Goal: Information Seeking & Learning: Learn about a topic

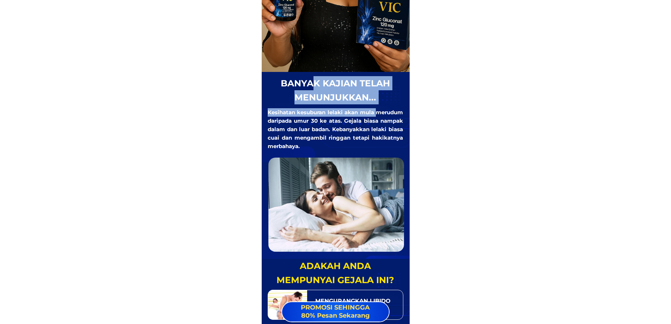
drag, startPoint x: 313, startPoint y: 87, endPoint x: 380, endPoint y: 118, distance: 72.8
click at [380, 118] on div "banyak kajian telah menunjukkan... Kesihatan kesuburan lelaki akan mula merudum…" at bounding box center [335, 163] width 137 height 175
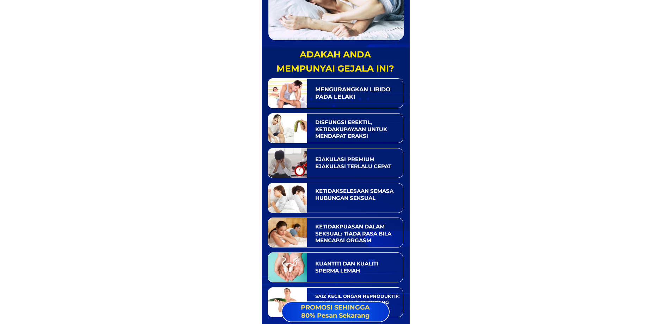
drag, startPoint x: 314, startPoint y: 60, endPoint x: 412, endPoint y: 146, distance: 131.1
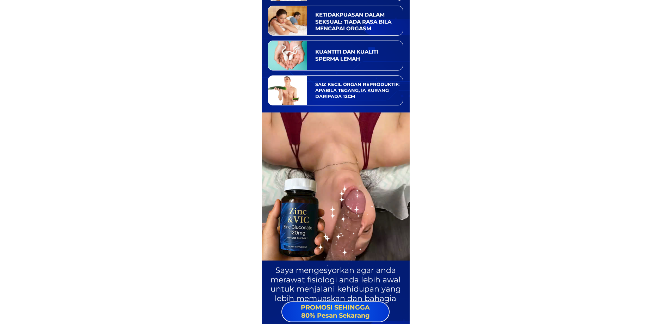
scroll to position [916, 0]
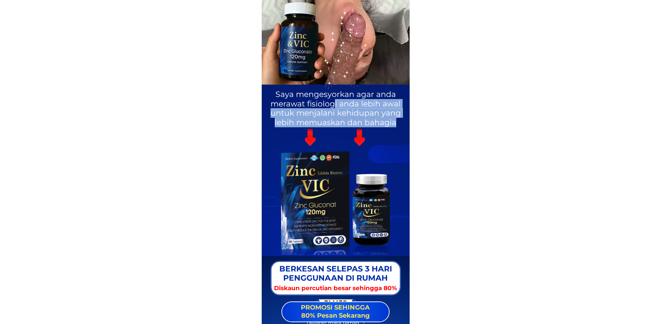
drag, startPoint x: 336, startPoint y: 100, endPoint x: 377, endPoint y: 136, distance: 54.5
click at [377, 136] on div "Saya mengesyorkan agar anda merawat fisiologi anda lebih awal untuk menjalani k…" at bounding box center [336, 72] width 148 height 144
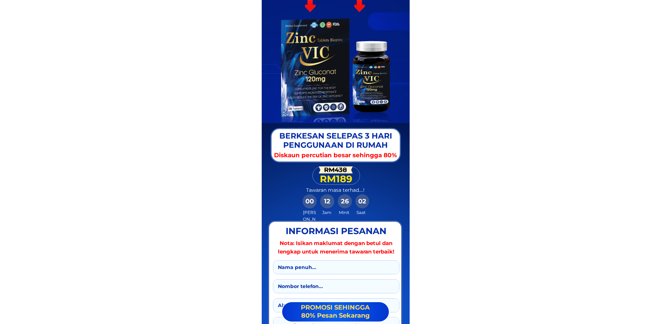
scroll to position [1128, 0]
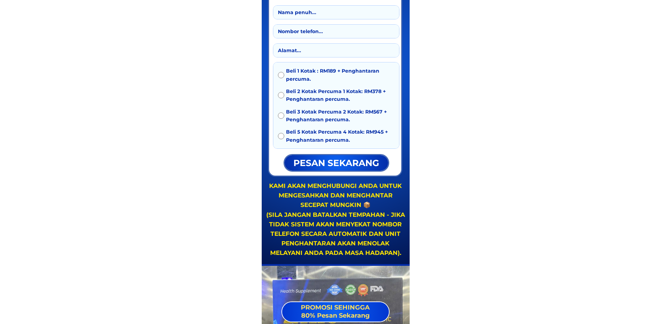
drag, startPoint x: 299, startPoint y: 107, endPoint x: 353, endPoint y: 141, distance: 63.9
click at [353, 141] on div "Beli 1 Kotak : RM189 + Penghantaran percuma. Beli 2 Kotak Percuma 1 Kotak: RM37…" at bounding box center [336, 107] width 117 height 81
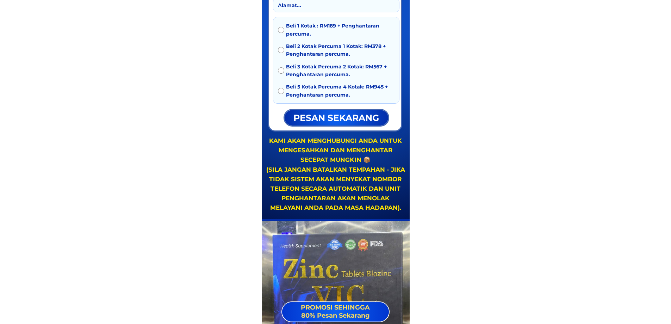
scroll to position [1480, 0]
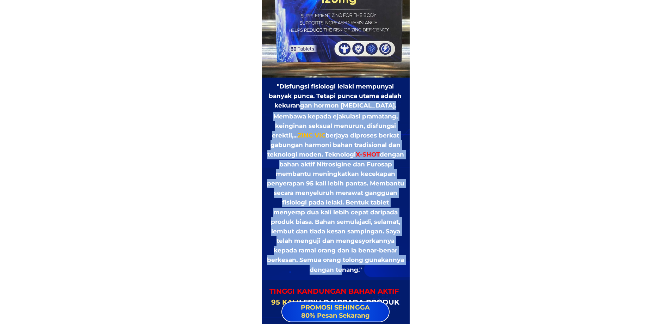
drag, startPoint x: 311, startPoint y: 109, endPoint x: 375, endPoint y: 271, distance: 174.2
click at [375, 271] on div ""Disfungsi fisiologi lelaki mempunyai banyak punca. Tetapi punca utama adalah k…" at bounding box center [336, 178] width 138 height 193
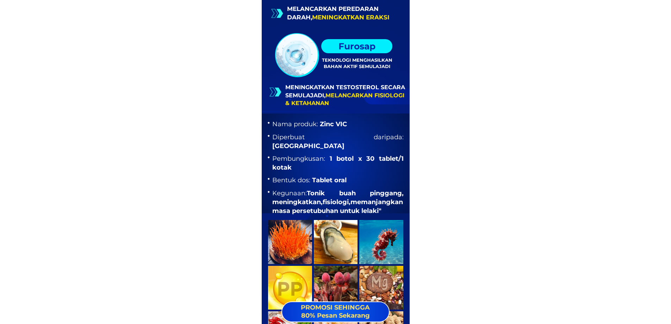
scroll to position [2114, 0]
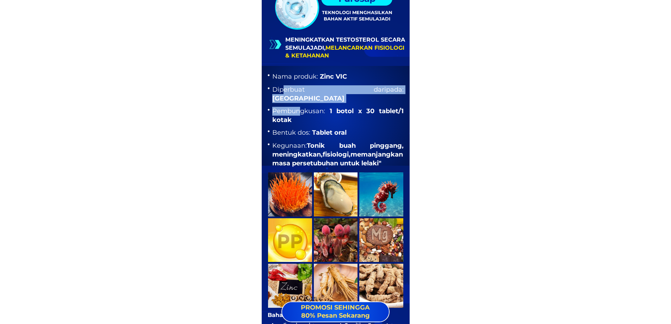
drag, startPoint x: 285, startPoint y: 86, endPoint x: 315, endPoint y: 119, distance: 44.4
click at [313, 116] on ul "Nama produk: Zinc VIC Diperbuat daripada: USA Pembungkusan: 1 botol x 30 tablet…" at bounding box center [335, 119] width 137 height 95
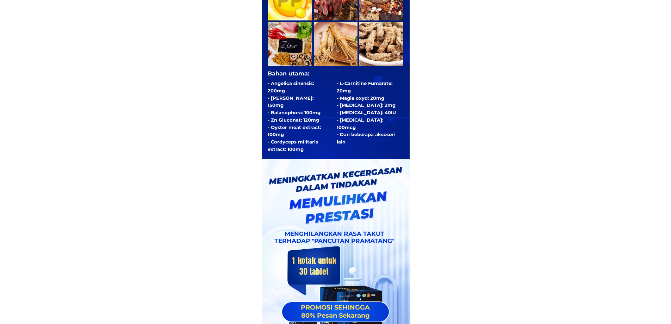
scroll to position [2431, 0]
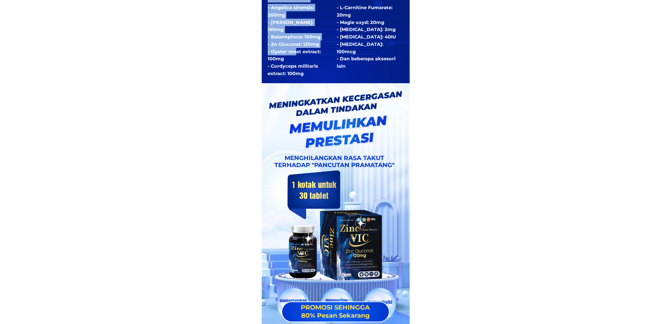
drag, startPoint x: 296, startPoint y: 51, endPoint x: 330, endPoint y: 82, distance: 46.4
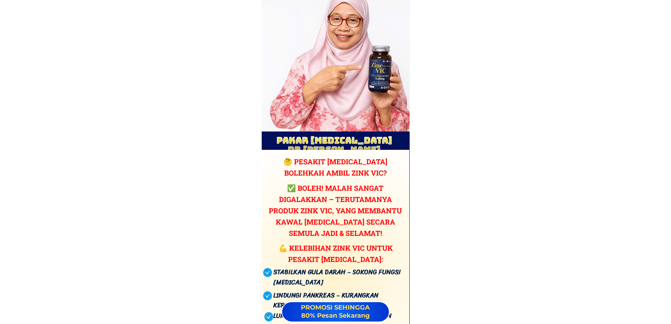
scroll to position [2889, 0]
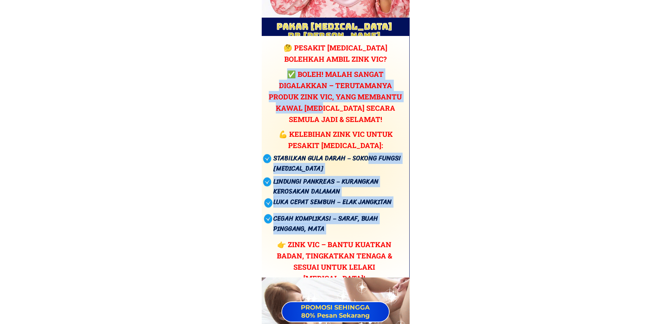
drag, startPoint x: 318, startPoint y: 103, endPoint x: 371, endPoint y: 168, distance: 83.9
click at [371, 160] on div "🤔 Pesakit [MEDICAL_DATA] bolehkah ambil [PERSON_NAME]? Stabilkan [PERSON_NAME] …" at bounding box center [334, 157] width 160 height 230
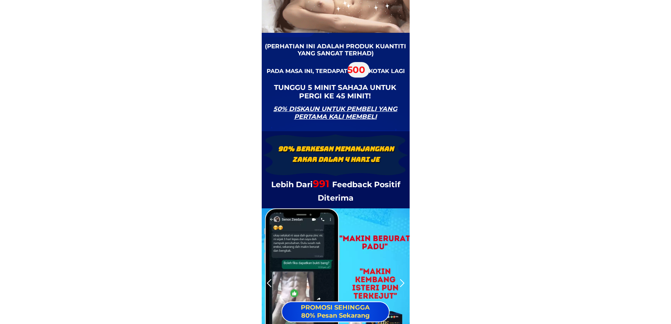
scroll to position [3312, 0]
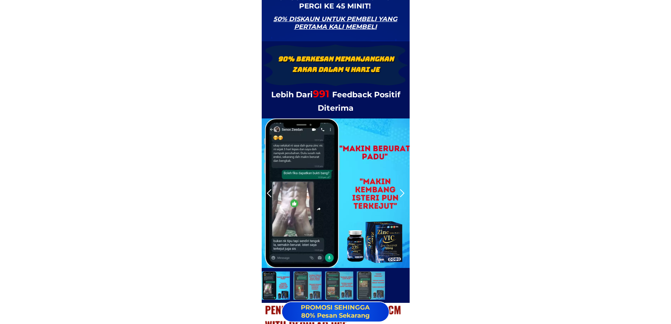
drag, startPoint x: 371, startPoint y: 90, endPoint x: 376, endPoint y: 93, distance: 6.1
click at [376, 93] on div "90% Berkesan Memanjangkan Zakar dalam 4 HARI JE Lebih Dari 991 Feedback Positif…" at bounding box center [336, 284] width 148 height 487
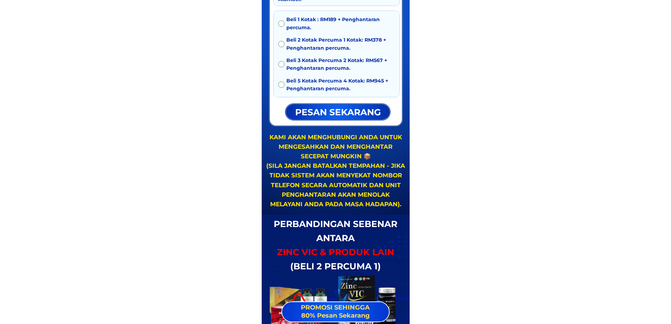
scroll to position [4193, 0]
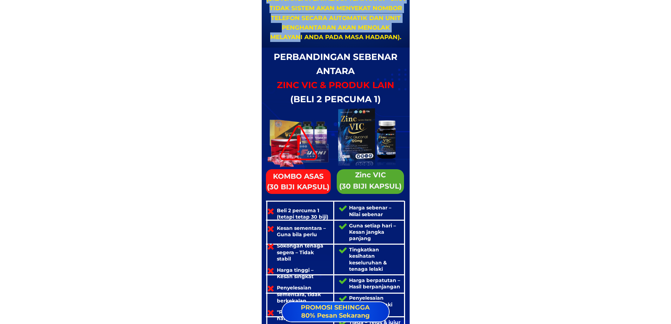
drag, startPoint x: 300, startPoint y: 33, endPoint x: 362, endPoint y: 66, distance: 70.1
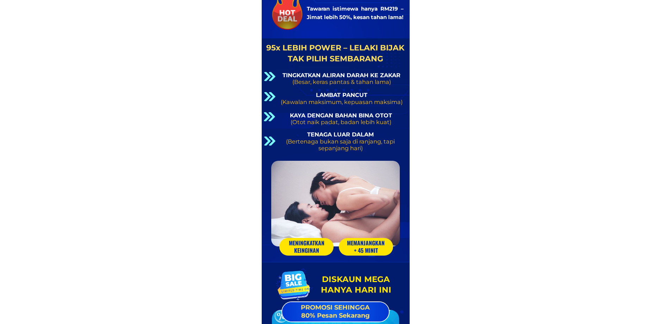
scroll to position [4651, 0]
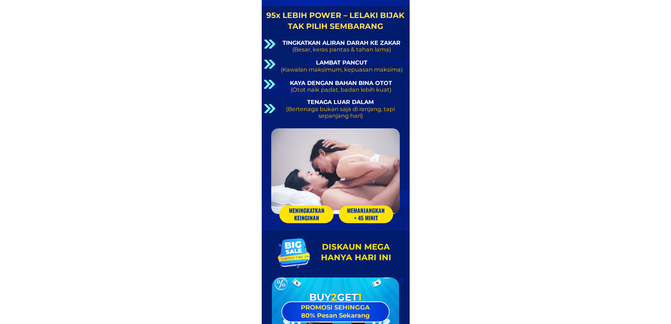
drag, startPoint x: 321, startPoint y: 76, endPoint x: 366, endPoint y: 101, distance: 52.5
click at [366, 101] on div "TINGKATKAN ALIRAN DARAH KE ZAKAR (Besar, keras pantas & tahan lama) LAMBAT PANC…" at bounding box center [336, 64] width 144 height 109
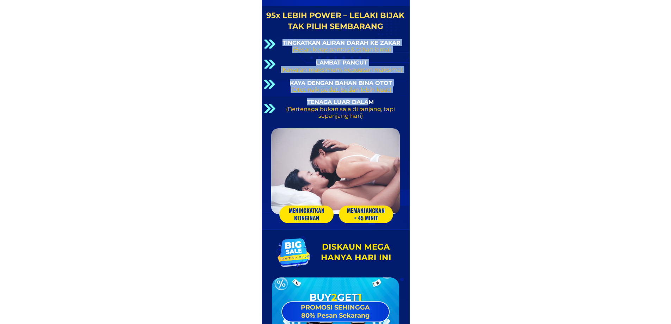
scroll to position [4863, 0]
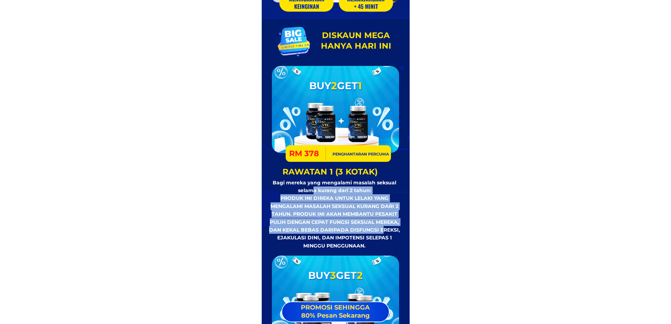
drag, startPoint x: 313, startPoint y: 186, endPoint x: 388, endPoint y: 229, distance: 86.5
click at [388, 229] on div "Bagi mereka yang mengalami masalah seksual selama kurang dari 2 tahun: PRODUK I…" at bounding box center [334, 214] width 134 height 71
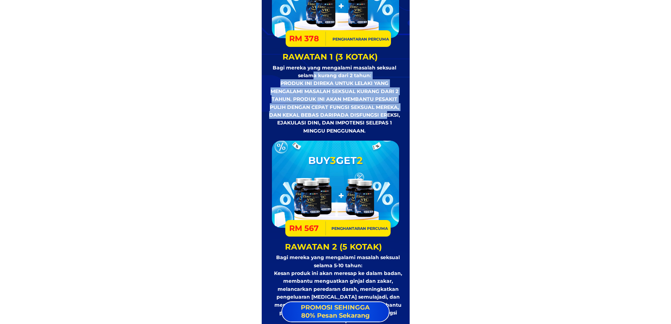
scroll to position [5074, 0]
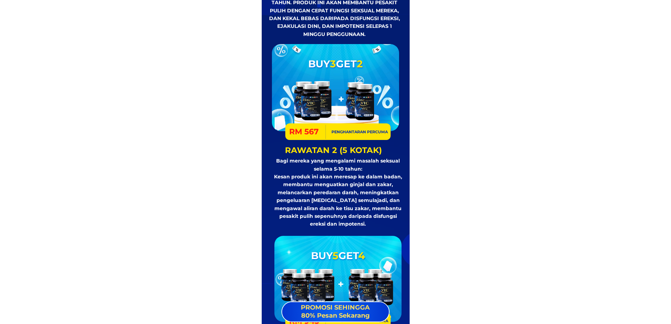
drag, startPoint x: 345, startPoint y: 177, endPoint x: 375, endPoint y: 217, distance: 50.2
click at [368, 211] on div "Bagi mereka yang mengalami masalah seksual selama 5-10 tahun: Kesan produk ini …" at bounding box center [338, 192] width 134 height 71
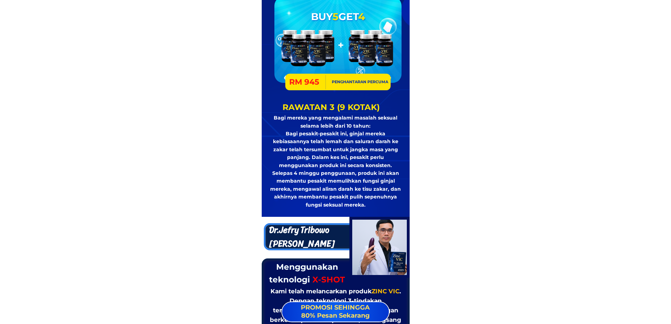
scroll to position [5391, 0]
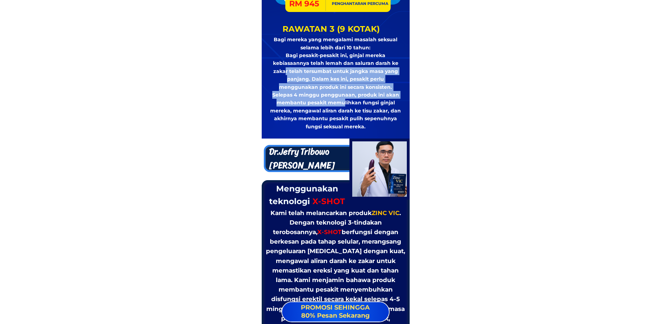
drag, startPoint x: 288, startPoint y: 73, endPoint x: 338, endPoint y: 141, distance: 84.6
click at [336, 117] on div "Bagi mereka yang mengalami masalah seksual selama lebih dari 10 tahun: Bagi pes…" at bounding box center [336, 83] width 134 height 95
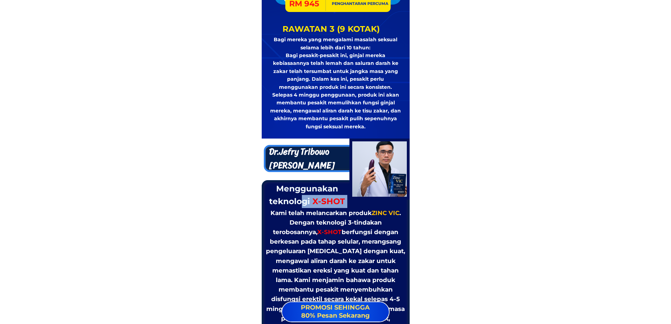
drag, startPoint x: 300, startPoint y: 199, endPoint x: 353, endPoint y: 246, distance: 70.7
click at [342, 237] on div "Dr.Jefry Tribowo Pakar Andrologi Menggunakan teknologi X-SHOT Kami telah melanc…" at bounding box center [336, 271] width 148 height 267
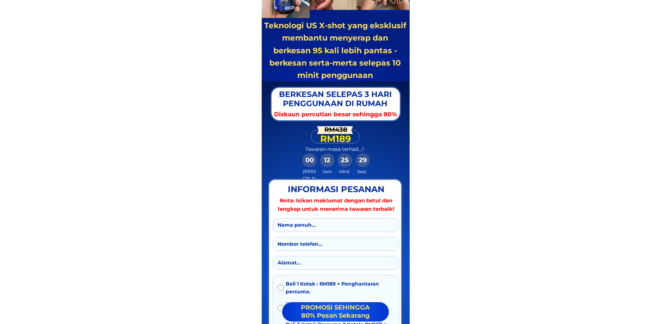
scroll to position [7188, 0]
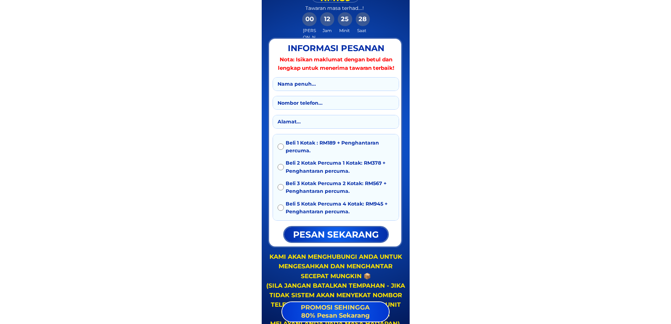
drag, startPoint x: 332, startPoint y: 162, endPoint x: 375, endPoint y: 185, distance: 48.3
click at [375, 185] on div "Beli 1 Kotak : RM189 + Penghantaran percuma. Beli 2 Kotak Percuma 1 Kotak: RM37…" at bounding box center [336, 179] width 117 height 81
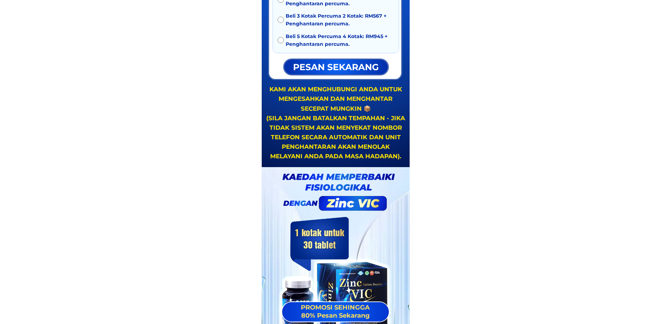
scroll to position [7435, 0]
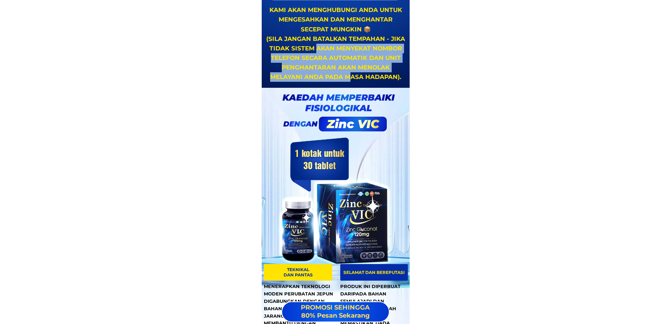
drag, startPoint x: 316, startPoint y: 48, endPoint x: 380, endPoint y: 93, distance: 77.6
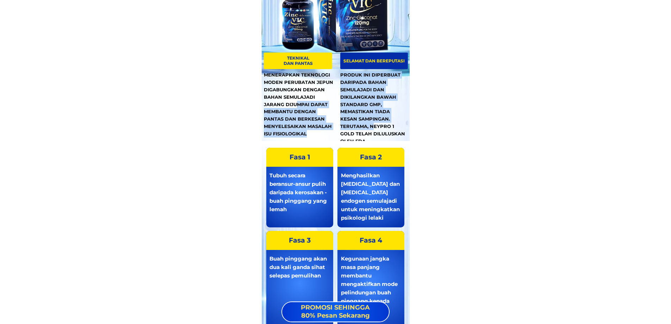
drag, startPoint x: 302, startPoint y: 105, endPoint x: 359, endPoint y: 133, distance: 63.5
click at [359, 133] on div "Teknikal dan pantas Selamat dan bereputasi MENERAPKAN TEKNOLOGI MODEN PERUBATAN…" at bounding box center [336, 95] width 144 height 85
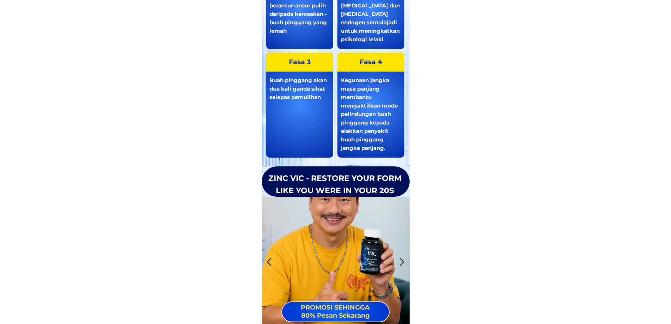
scroll to position [7999, 0]
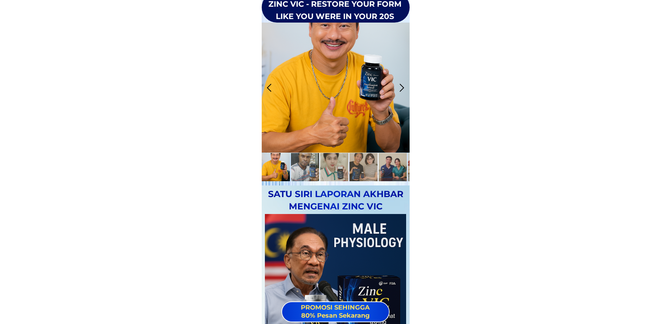
drag, startPoint x: 306, startPoint y: 233, endPoint x: 353, endPoint y: 245, distance: 48.9
click at [352, 245] on div at bounding box center [335, 284] width 141 height 141
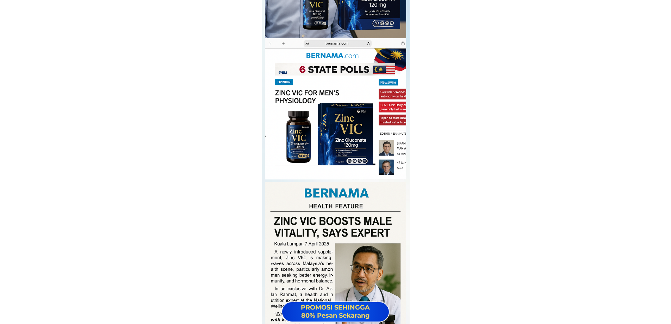
scroll to position [8492, 0]
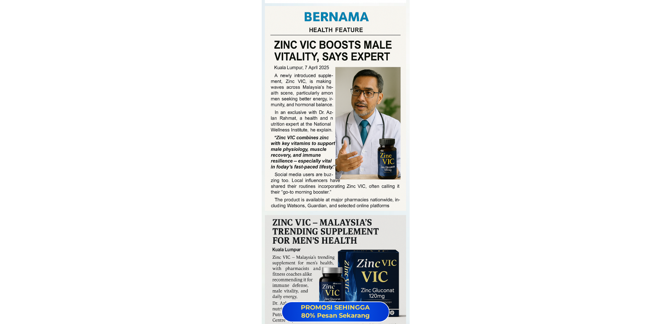
drag, startPoint x: 284, startPoint y: 117, endPoint x: 321, endPoint y: 192, distance: 82.9
click at [321, 192] on div at bounding box center [335, 108] width 141 height 205
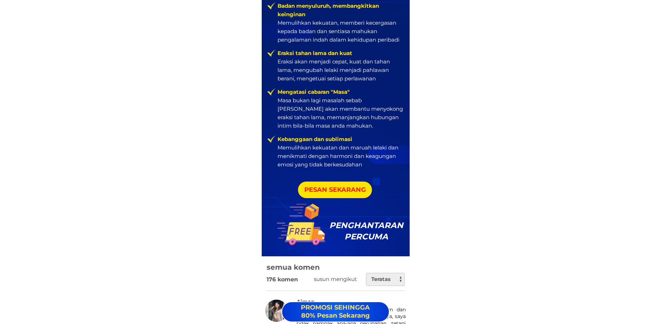
scroll to position [9725, 0]
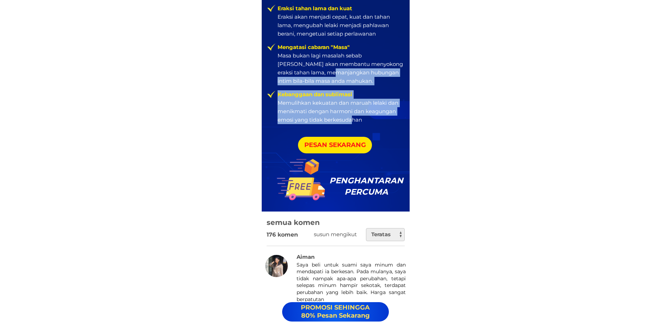
drag, startPoint x: 342, startPoint y: 107, endPoint x: 367, endPoint y: 132, distance: 35.4
click at [366, 132] on div "Badan menyuluruh, membangkitkan keinginan Memulihkan kekuatan, memberi kecergas…" at bounding box center [336, 52] width 148 height 318
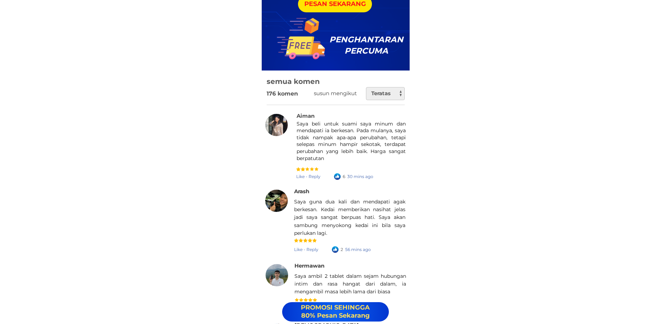
scroll to position [9937, 0]
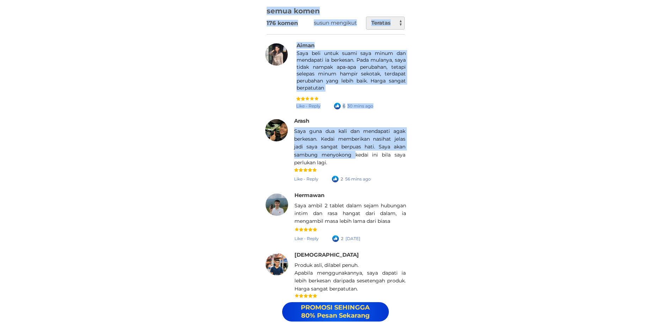
drag, startPoint x: 323, startPoint y: 94, endPoint x: 381, endPoint y: 190, distance: 111.7
click at [380, 189] on div "Seseorang sedang menaip ulasan... 176 komen susun mengikut semua komen Teratas …" at bounding box center [336, 177] width 148 height 355
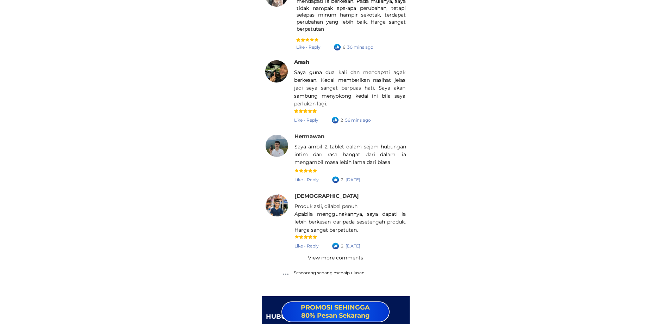
scroll to position [10109, 0]
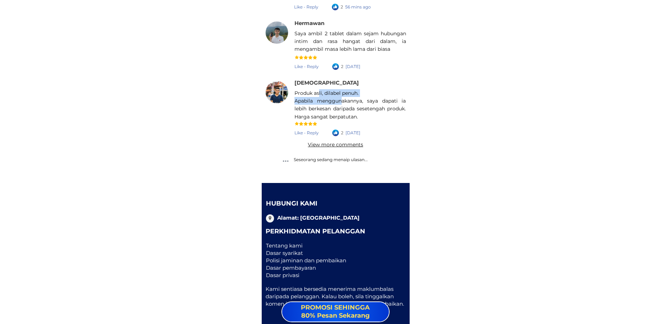
drag, startPoint x: 320, startPoint y: 94, endPoint x: 380, endPoint y: 111, distance: 62.2
click at [379, 110] on div "Produk asli, dilabel penuh. Apabila menggunakannya, saya dapati ia lebih berkes…" at bounding box center [350, 105] width 111 height 32
drag, startPoint x: 279, startPoint y: 269, endPoint x: 292, endPoint y: 280, distance: 17.0
click at [289, 281] on div "We are friends Alamat: Malaysia Perkhidmatan Pelanggan Tentang kami Dasar syari…" at bounding box center [336, 253] width 148 height 141
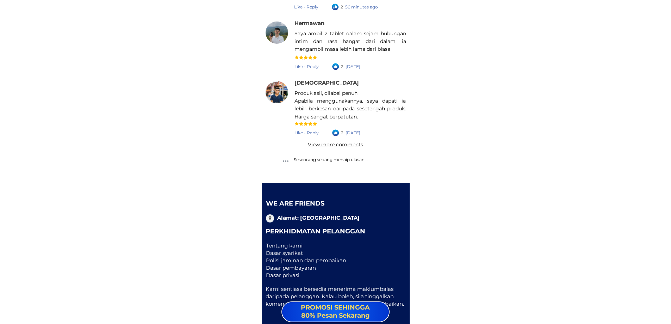
click at [273, 260] on font "Polisi jaminan dan pembaikan" at bounding box center [306, 260] width 80 height 7
click at [272, 273] on font "Dasar privasi" at bounding box center [282, 275] width 33 height 7
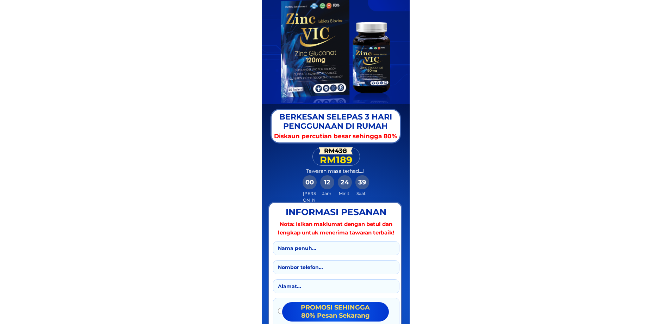
scroll to position [1198, 0]
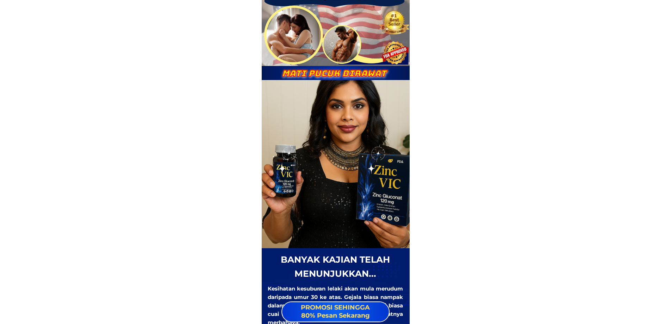
scroll to position [282, 0]
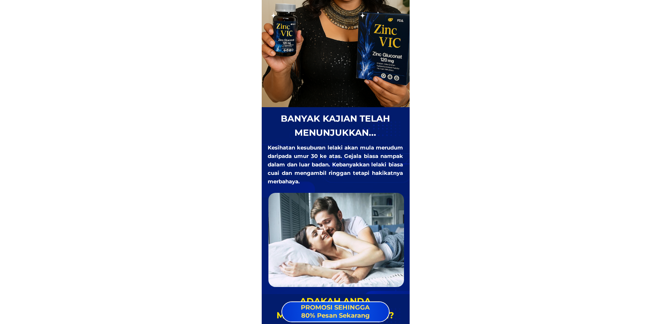
click at [373, 174] on div "banyak kajian telah menunjukkan... Kesihatan kesuburan lelaki akan mula merudum…" at bounding box center [335, 198] width 137 height 175
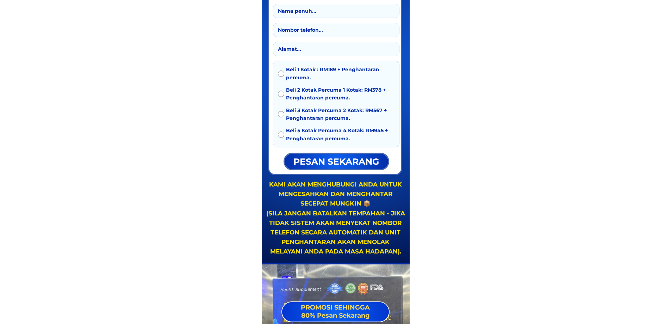
scroll to position [1409, 0]
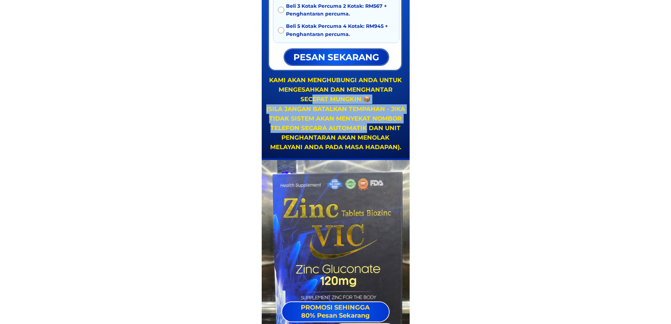
drag, startPoint x: 315, startPoint y: 98, endPoint x: 366, endPoint y: 130, distance: 60.3
click at [366, 130] on div "KAMI AKAN MENGHUBUNGI ANDA UNTUK MENGESAHKAN DAN MENGHANTAR SECEPAT MUNGKIN 📦 (…" at bounding box center [335, 113] width 141 height 77
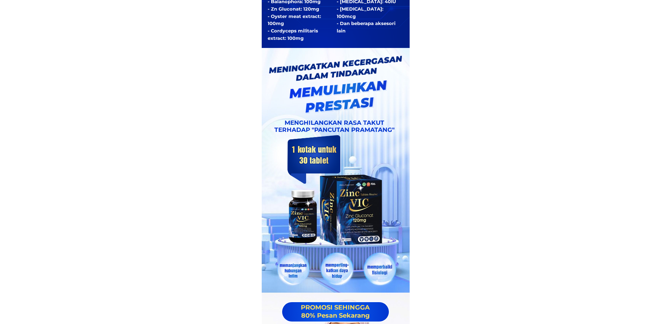
drag, startPoint x: 301, startPoint y: 85, endPoint x: 367, endPoint y: 102, distance: 67.9
click at [367, 102] on div at bounding box center [335, 85] width 133 height 58
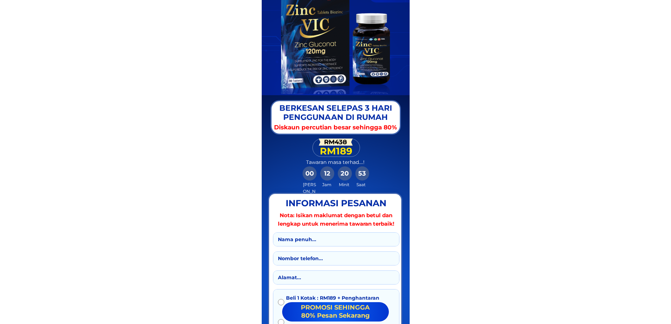
scroll to position [1128, 0]
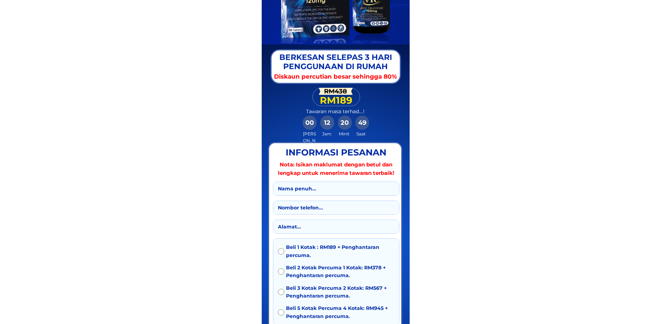
scroll to position [1128, 0]
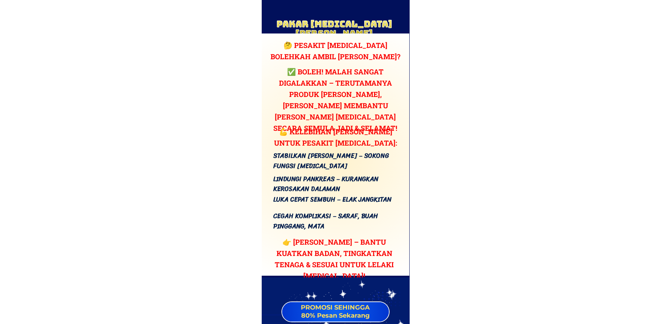
scroll to position [2960, 0]
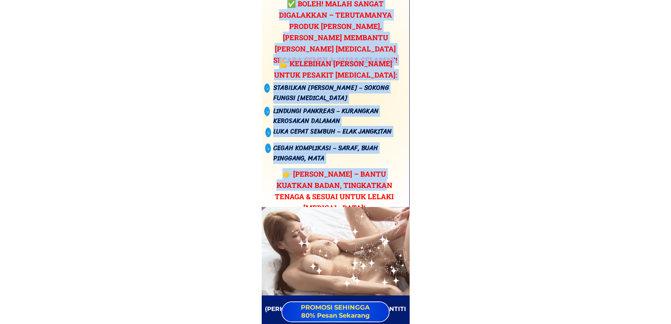
drag, startPoint x: 326, startPoint y: 102, endPoint x: 371, endPoint y: 181, distance: 90.9
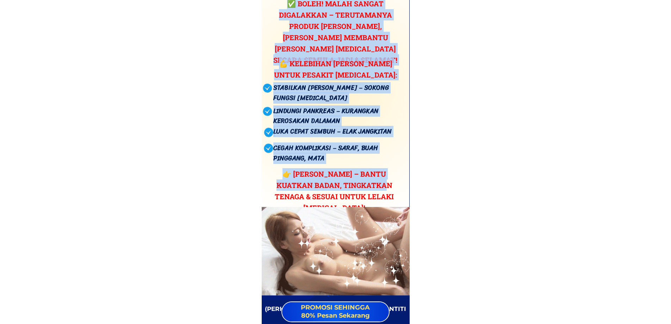
click at [371, 181] on div "🤔 Pesakit [MEDICAL_DATA] bolehkah ambil [PERSON_NAME]? Stabilkan [PERSON_NAME] …" at bounding box center [334, 86] width 160 height 230
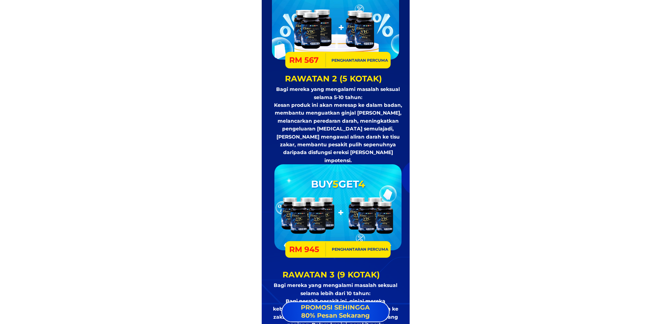
scroll to position [5215, 0]
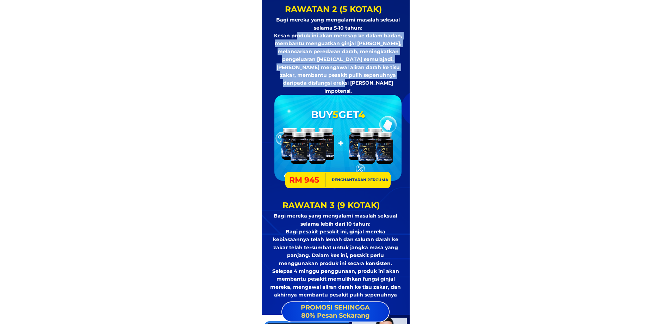
drag, startPoint x: 299, startPoint y: 32, endPoint x: 386, endPoint y: 90, distance: 104.6
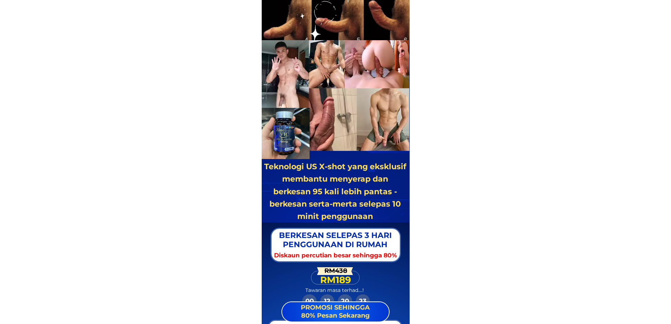
scroll to position [7752, 0]
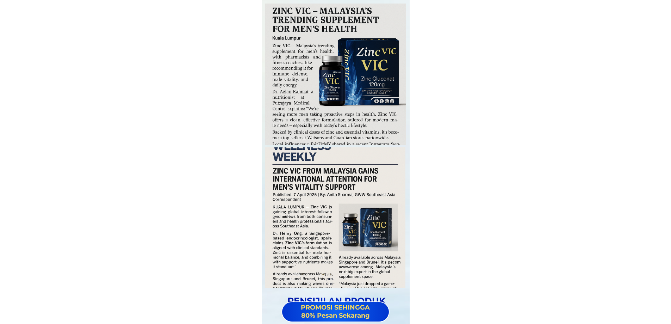
click at [352, 135] on div at bounding box center [335, 74] width 141 height 141
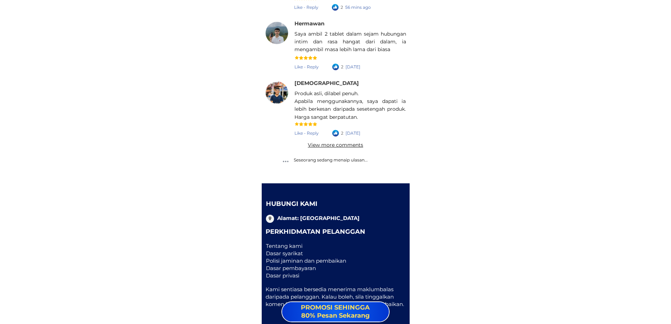
scroll to position [10109, 0]
drag, startPoint x: 316, startPoint y: 107, endPoint x: 388, endPoint y: 117, distance: 73.2
click at [388, 117] on div "Produk asli, dilabel penuh. Apabila menggunakannya, saya dapati ia lebih berkes…" at bounding box center [350, 105] width 111 height 32
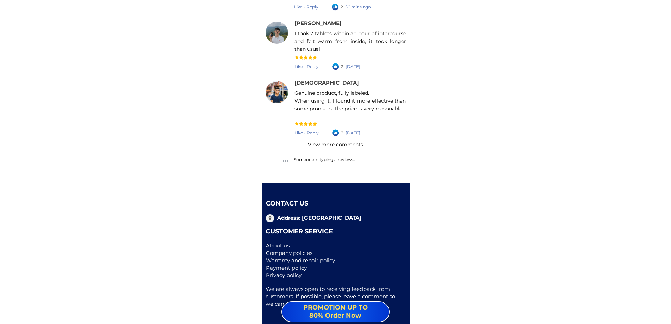
click at [275, 275] on font "Privacy policy" at bounding box center [284, 275] width 36 height 7
